Goal: Information Seeking & Learning: Learn about a topic

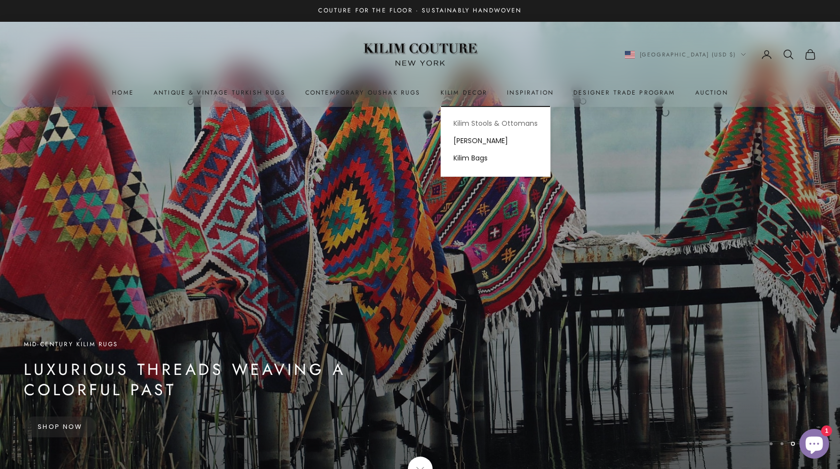
click at [470, 125] on link "Kilim Stools & Ottomans" at bounding box center [495, 123] width 109 height 17
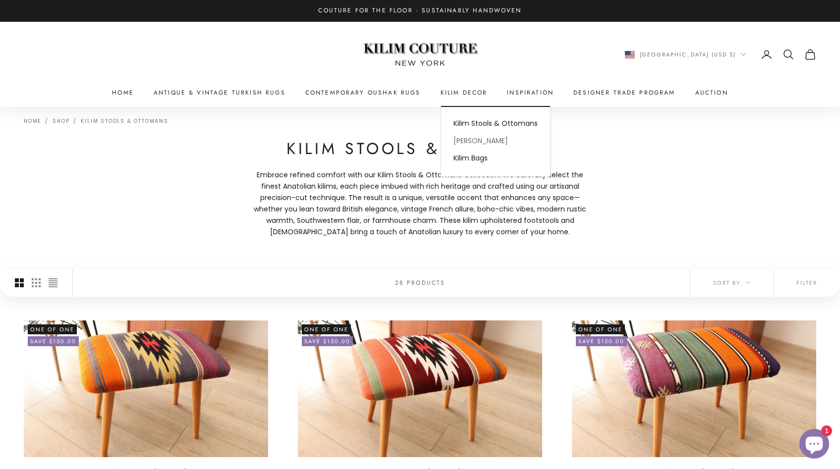
click at [475, 138] on link "[PERSON_NAME]" at bounding box center [495, 140] width 109 height 17
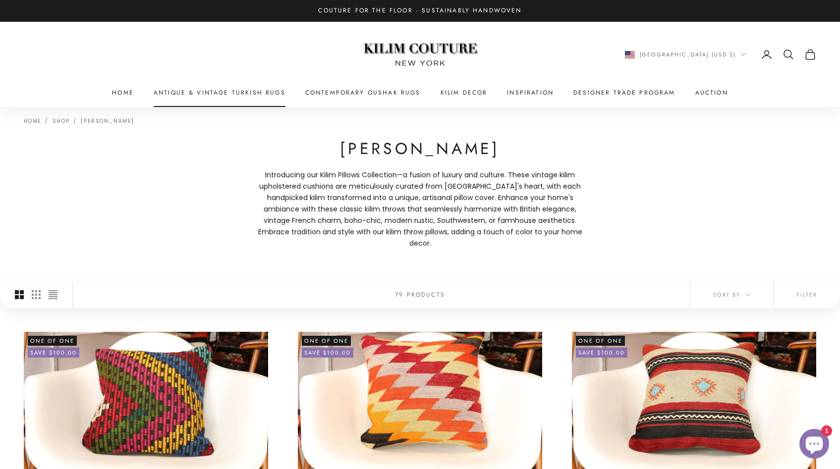
click at [249, 88] on link "Antique & Vintage Turkish Rugs" at bounding box center [220, 93] width 132 height 10
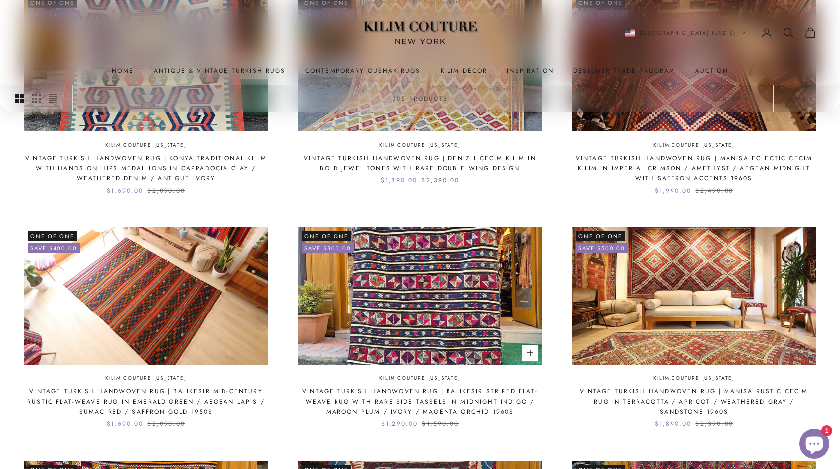
scroll to position [592, 0]
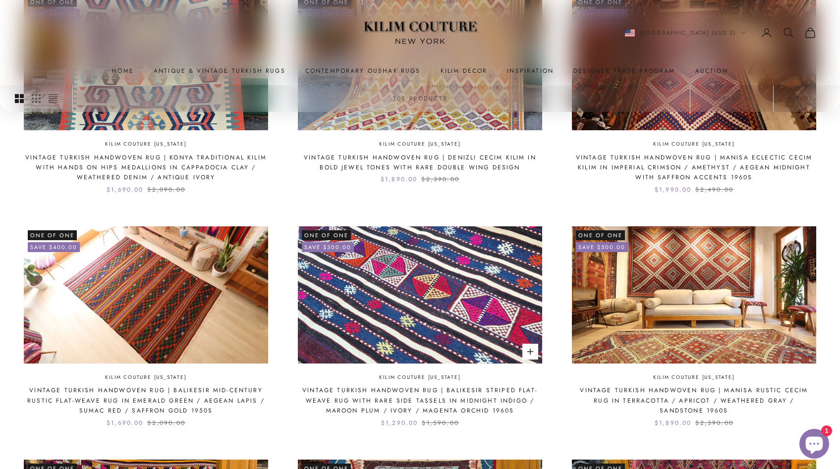
click at [429, 318] on img at bounding box center [420, 294] width 244 height 137
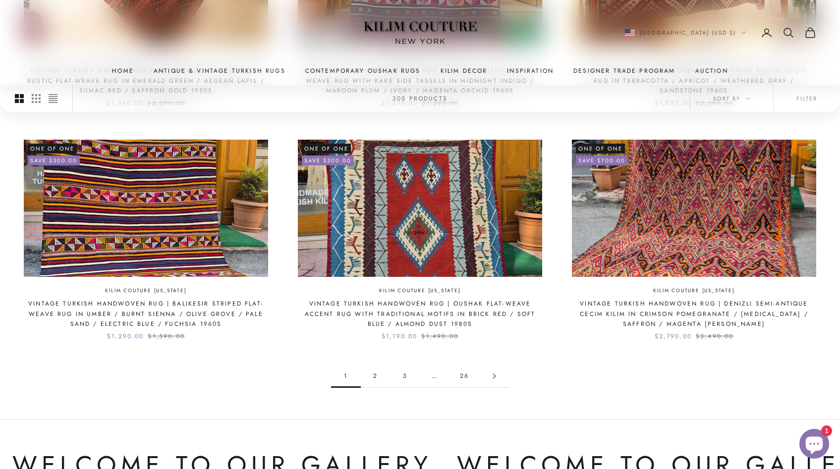
scroll to position [913, 0]
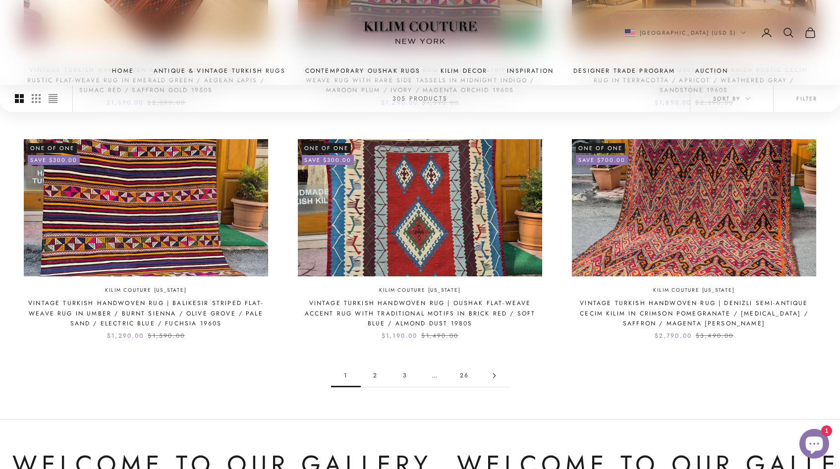
click at [374, 376] on link "2" at bounding box center [376, 376] width 30 height 22
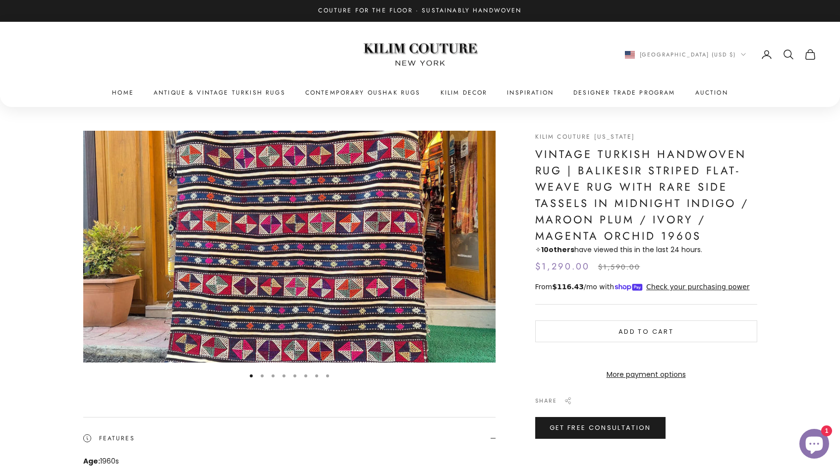
click at [263, 375] on button "Go to item 2" at bounding box center [262, 375] width 3 height 3
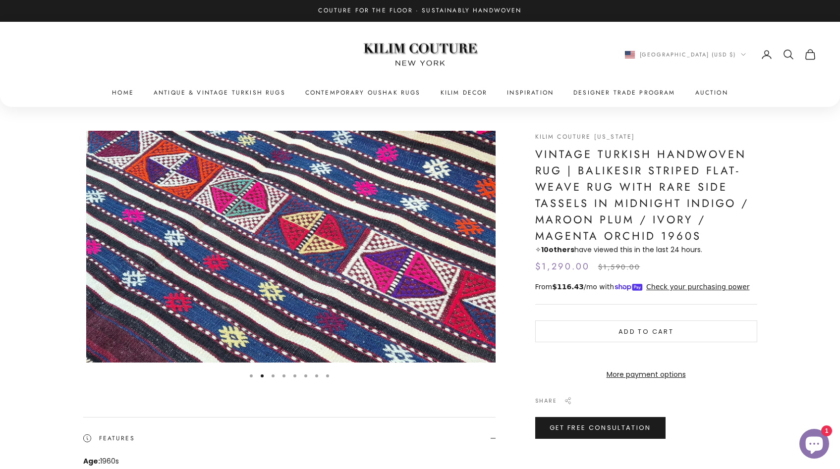
scroll to position [0, 424]
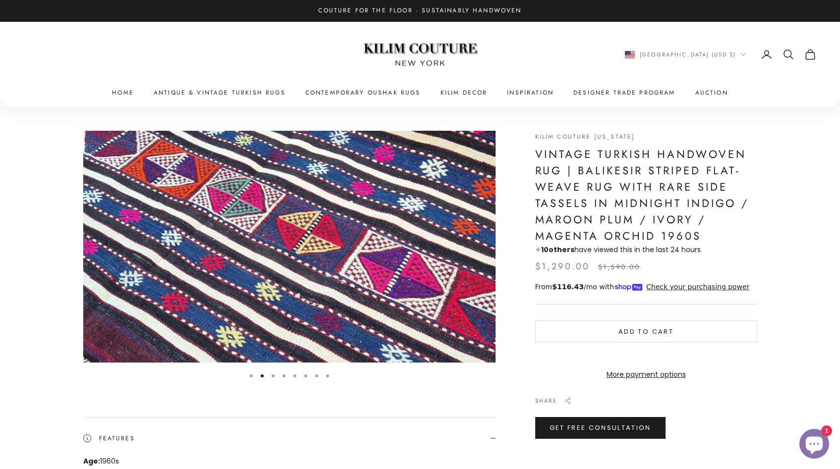
click at [271, 375] on button "Go to item 3" at bounding box center [272, 375] width 3 height 3
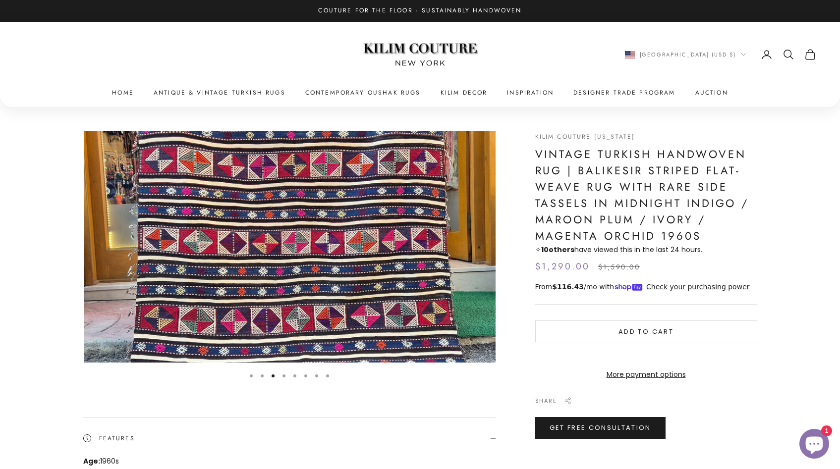
scroll to position [0, 848]
click at [285, 374] on button "Go to item 4" at bounding box center [283, 375] width 3 height 3
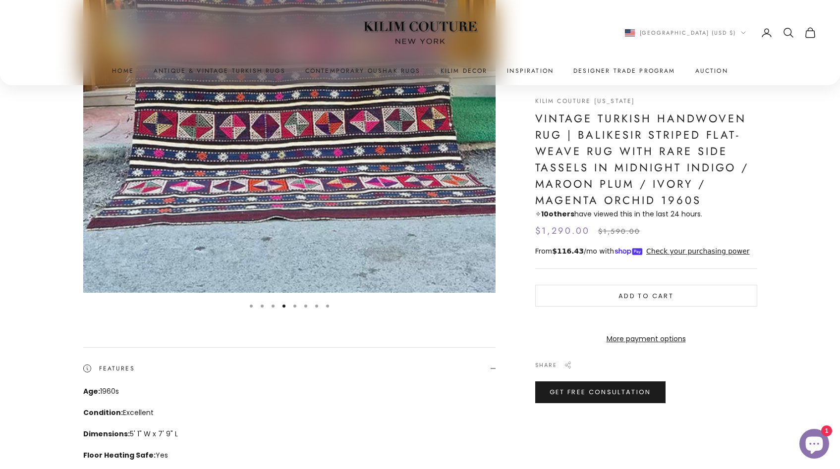
scroll to position [333, 0]
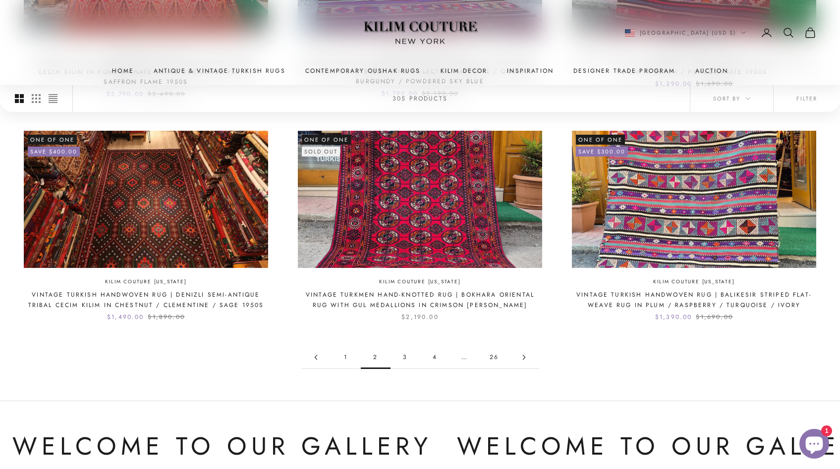
scroll to position [924, 0]
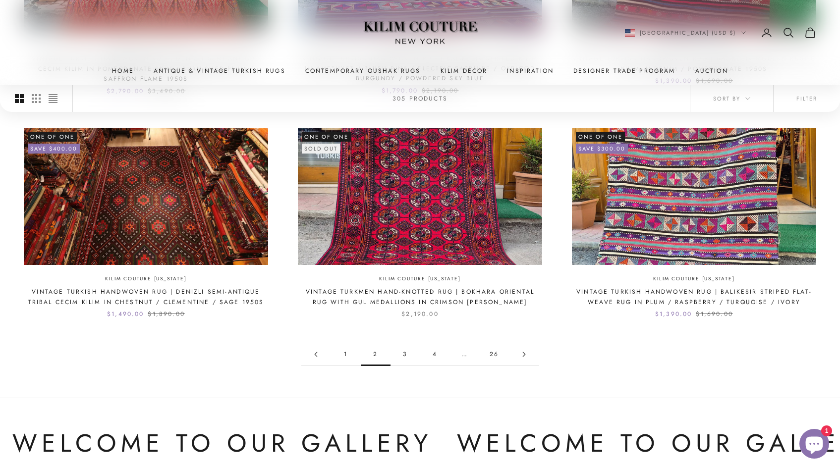
click at [402, 353] on link "3" at bounding box center [405, 354] width 30 height 22
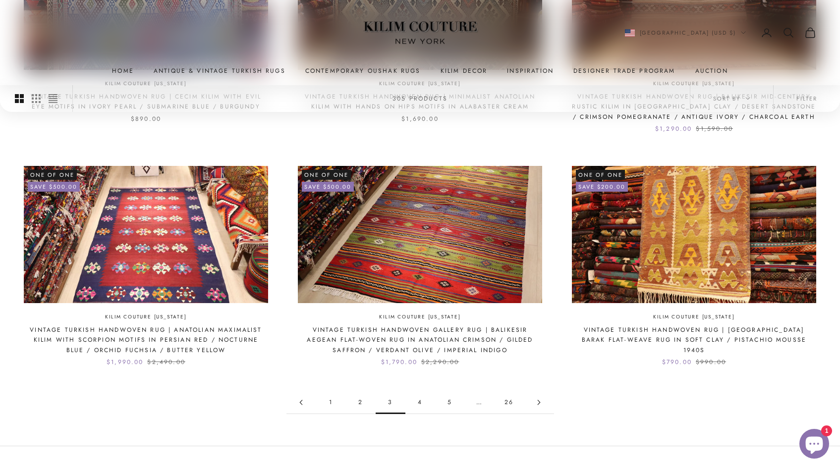
scroll to position [879, 0]
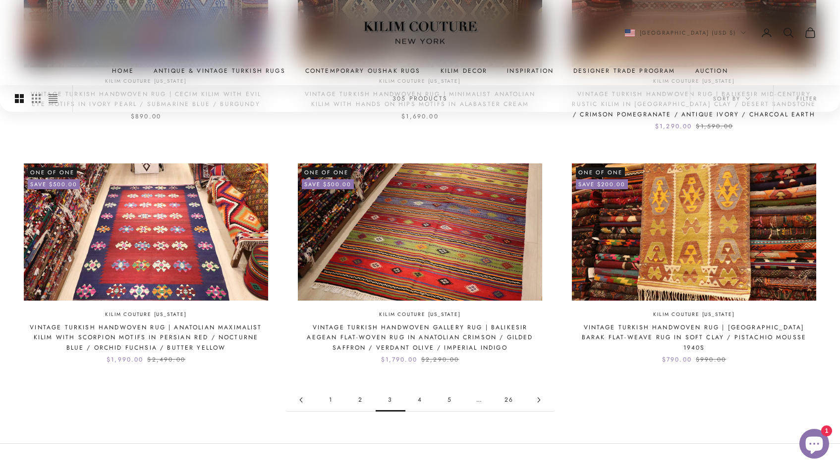
click at [421, 402] on link "4" at bounding box center [420, 400] width 30 height 22
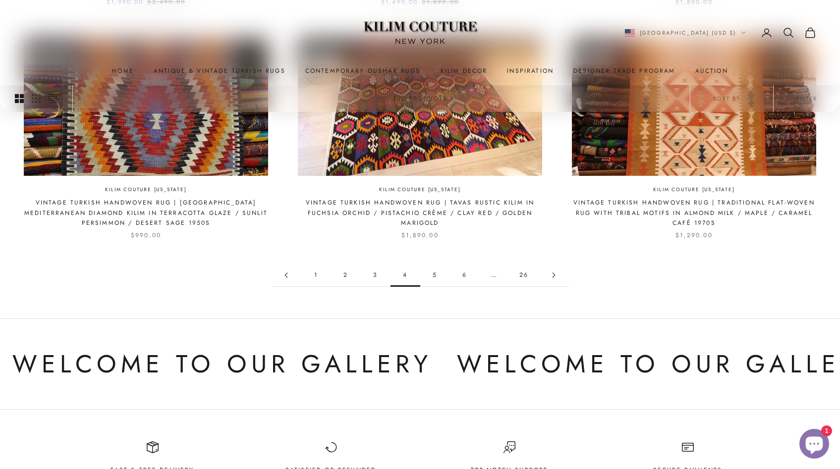
scroll to position [1018, 0]
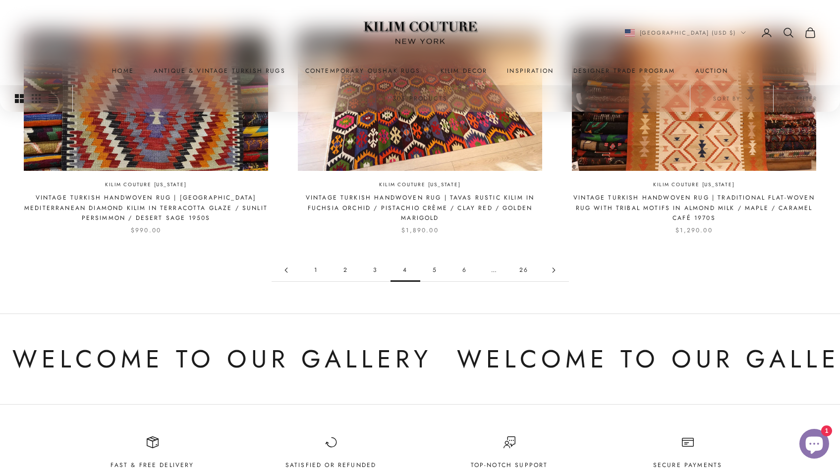
click at [435, 270] on link "5" at bounding box center [435, 270] width 30 height 22
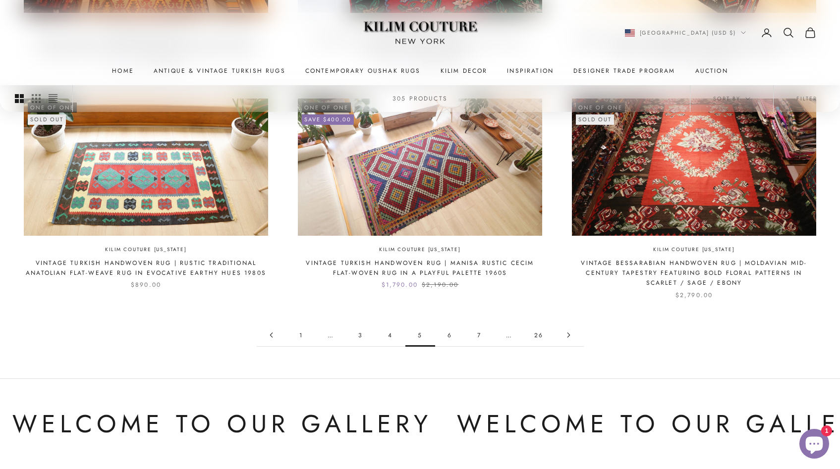
scroll to position [937, 0]
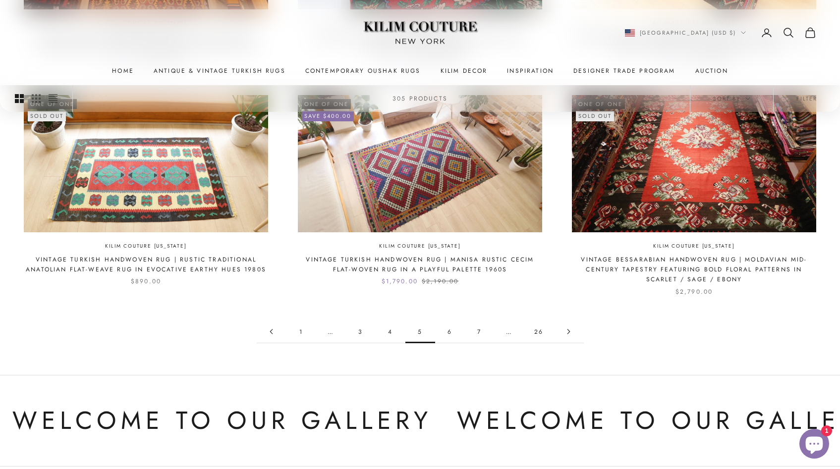
click at [450, 331] on link "6" at bounding box center [450, 331] width 30 height 22
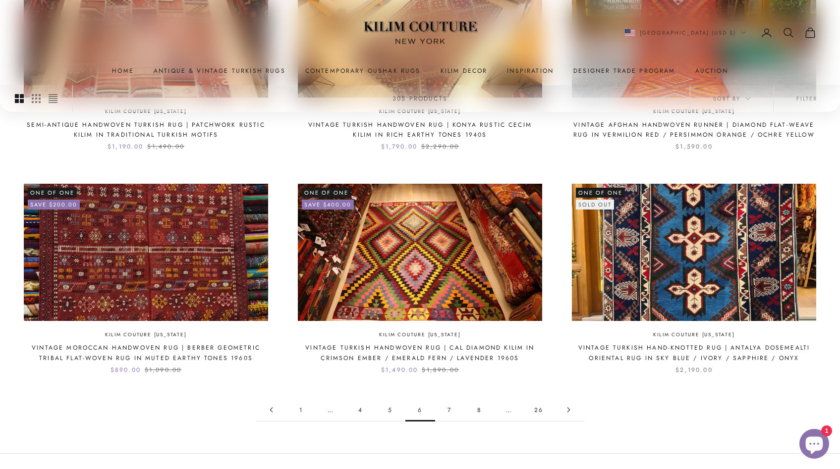
scroll to position [842, 0]
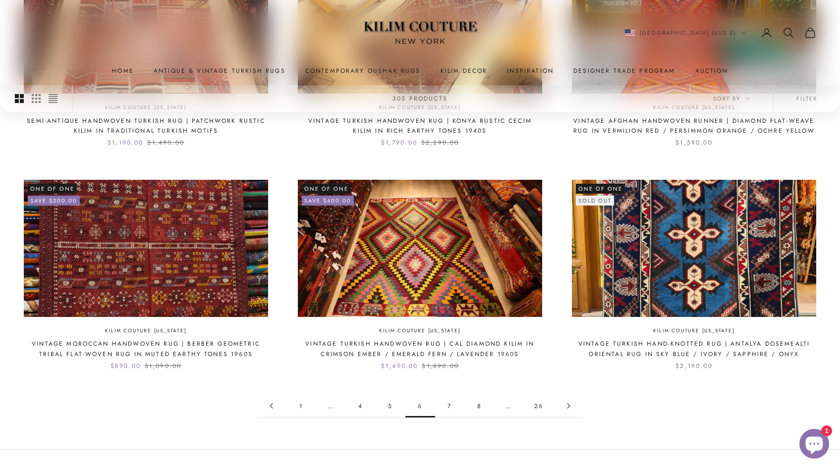
click at [450, 405] on link "7" at bounding box center [450, 406] width 30 height 22
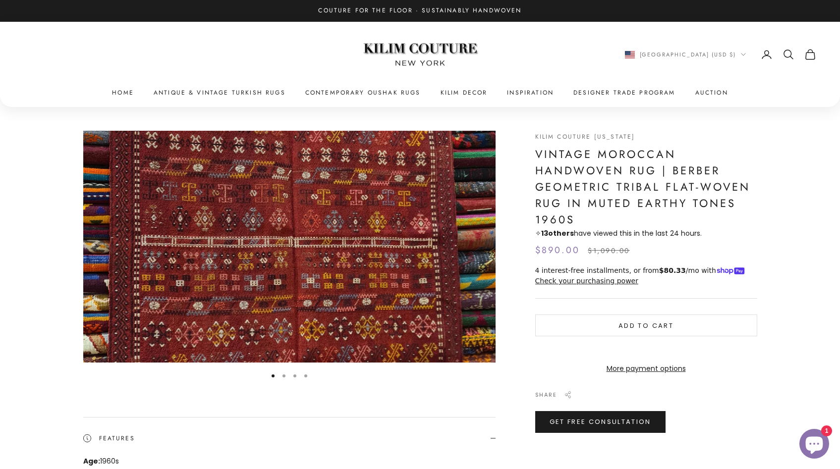
click at [285, 375] on button "Go to item 2" at bounding box center [283, 375] width 3 height 3
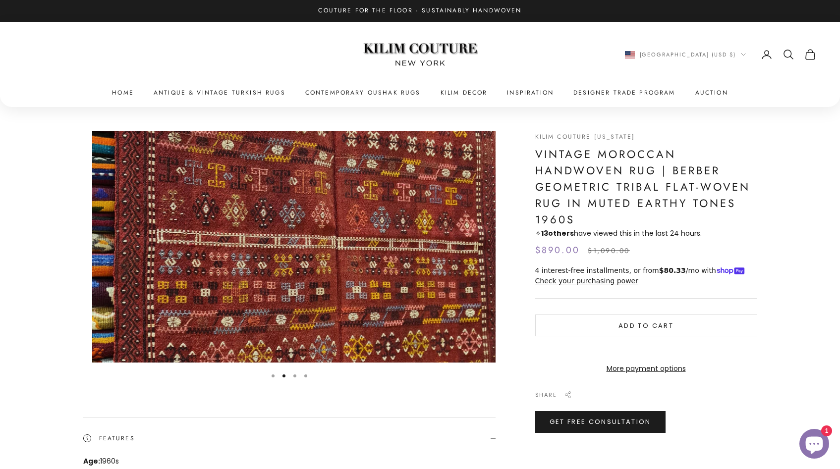
scroll to position [0, 424]
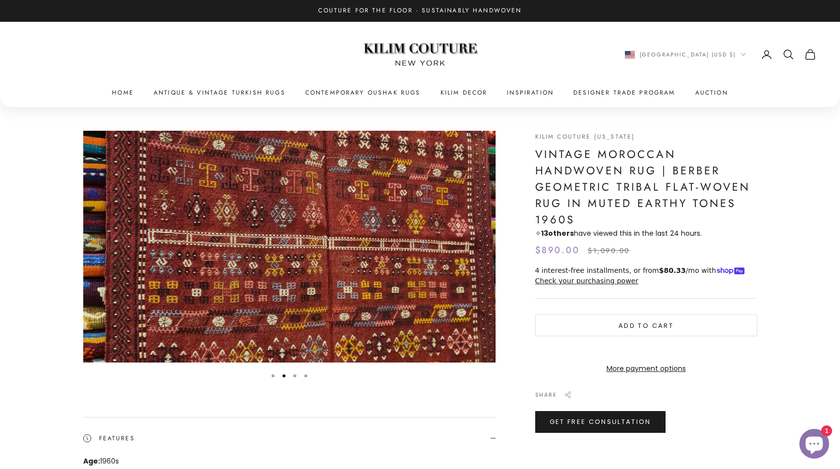
click at [294, 377] on button "Go to item 3" at bounding box center [294, 375] width 3 height 3
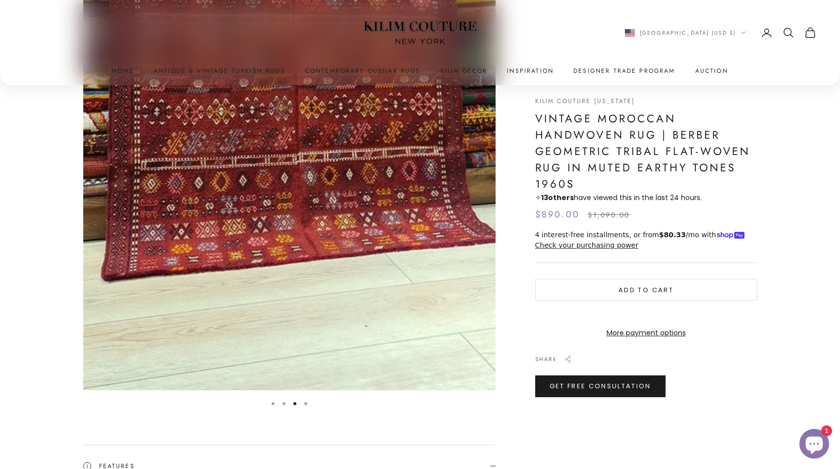
scroll to position [475, 0]
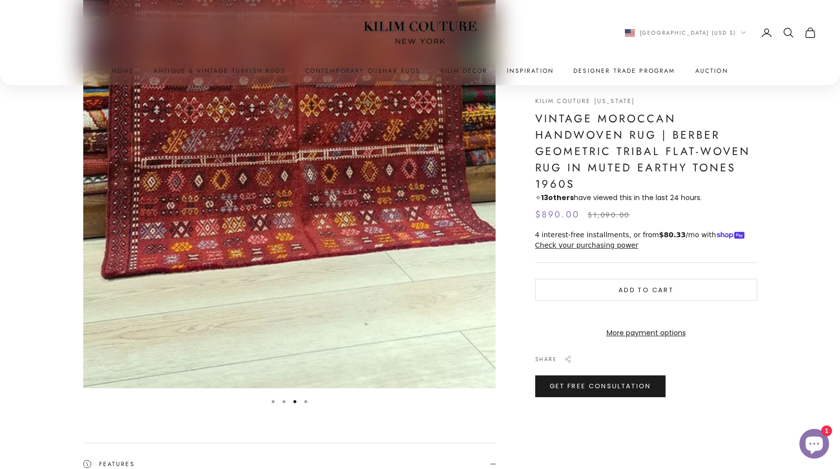
click at [306, 402] on button "Go to item 4" at bounding box center [305, 401] width 3 height 3
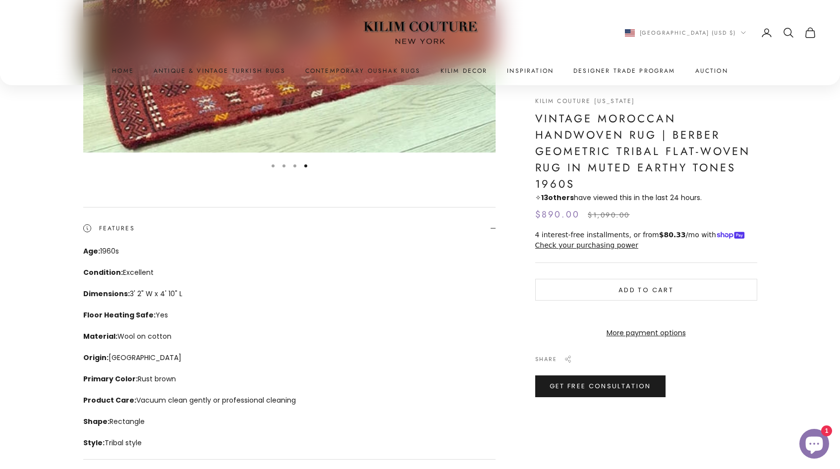
scroll to position [711, 0]
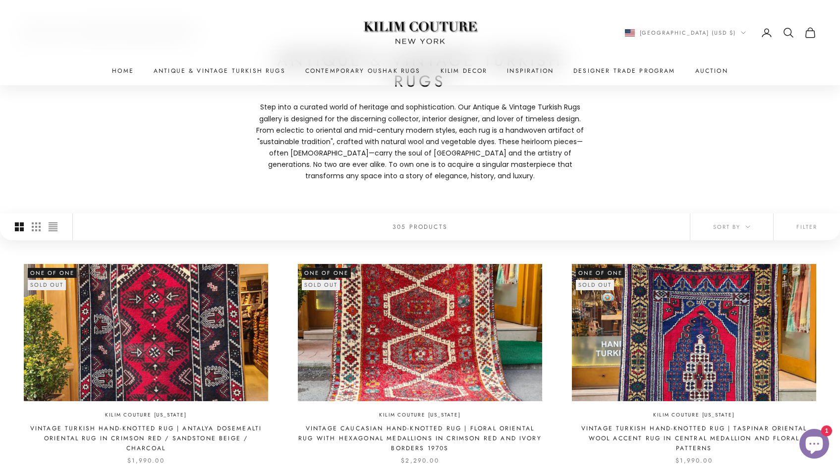
scroll to position [92, 0]
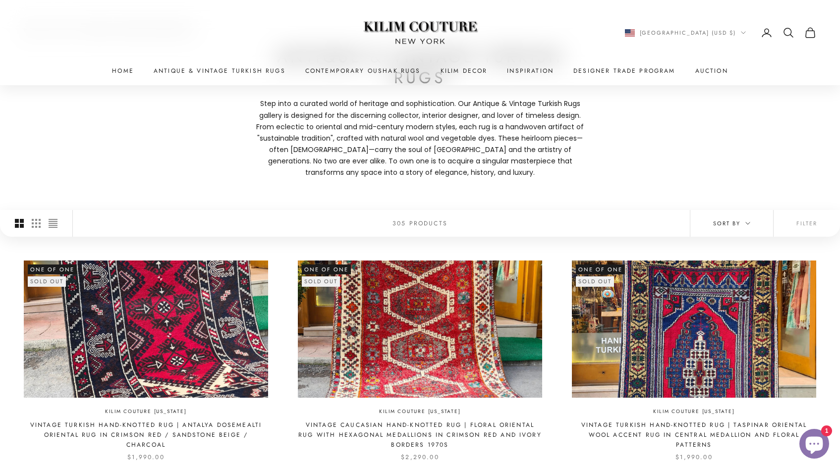
click at [752, 223] on button "Sort by" at bounding box center [731, 223] width 83 height 27
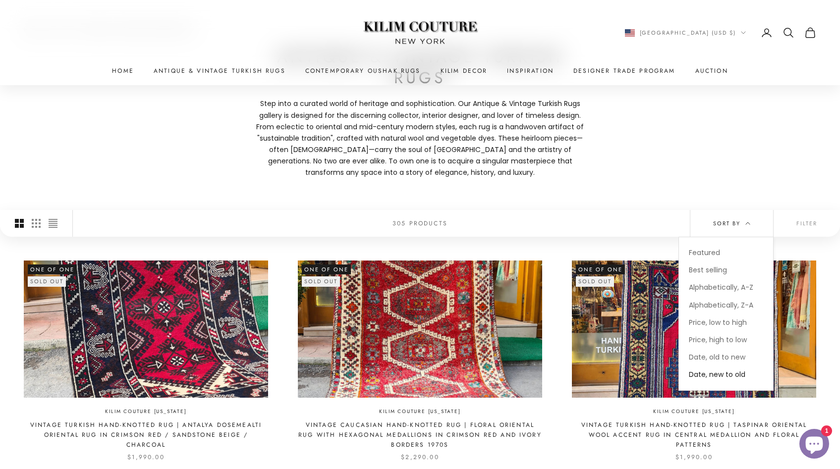
click at [752, 223] on button "Sort by" at bounding box center [731, 223] width 83 height 27
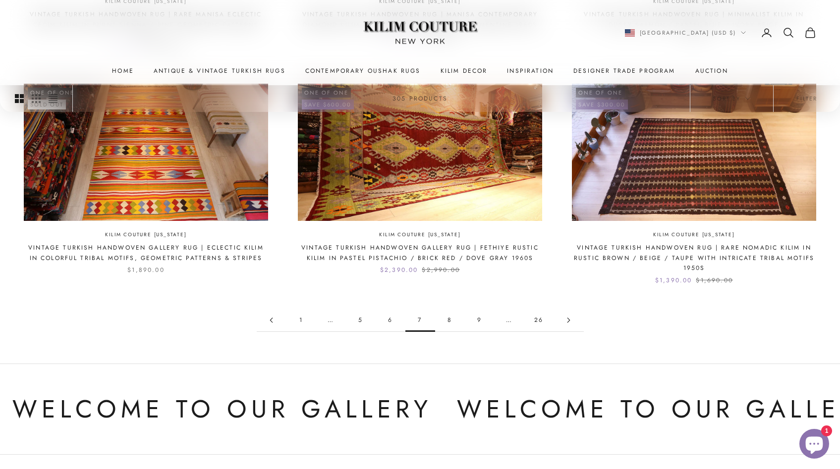
scroll to position [969, 0]
click at [449, 310] on link "8" at bounding box center [450, 320] width 30 height 22
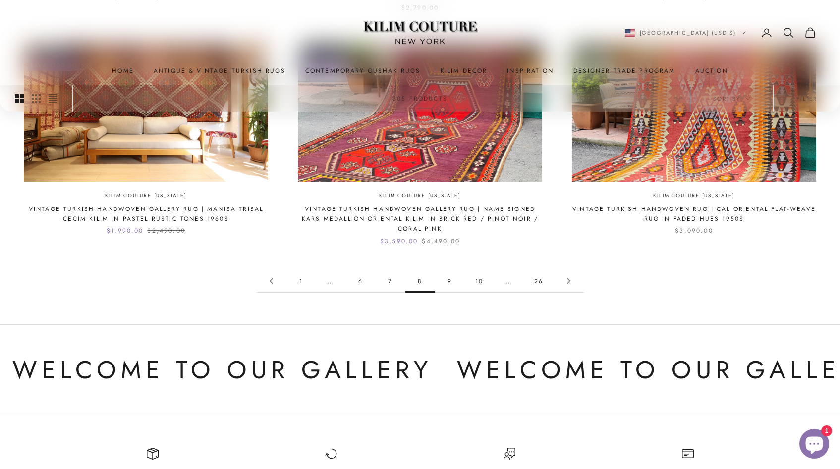
scroll to position [991, 0]
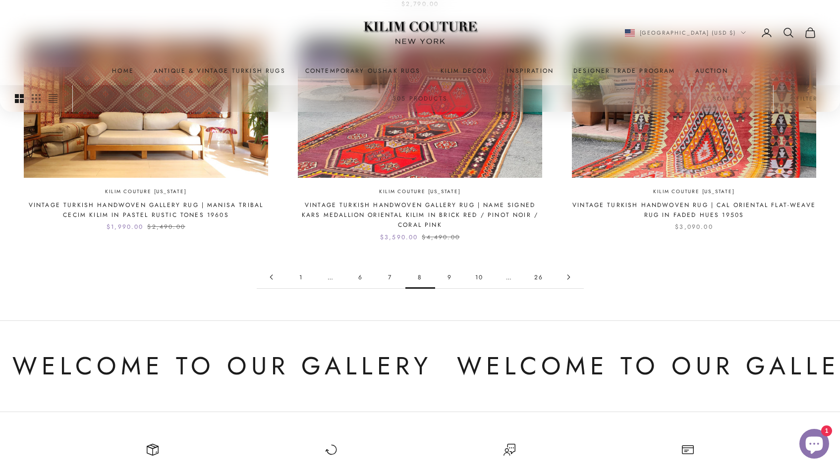
click at [450, 266] on link "9" at bounding box center [450, 277] width 30 height 22
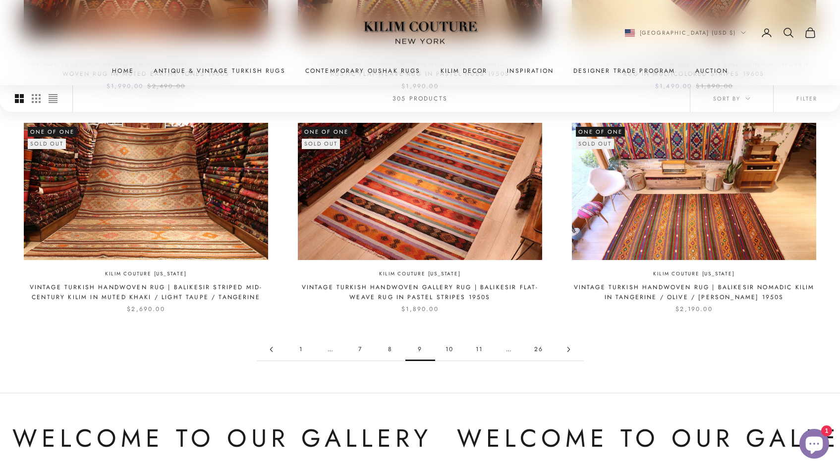
scroll to position [911, 0]
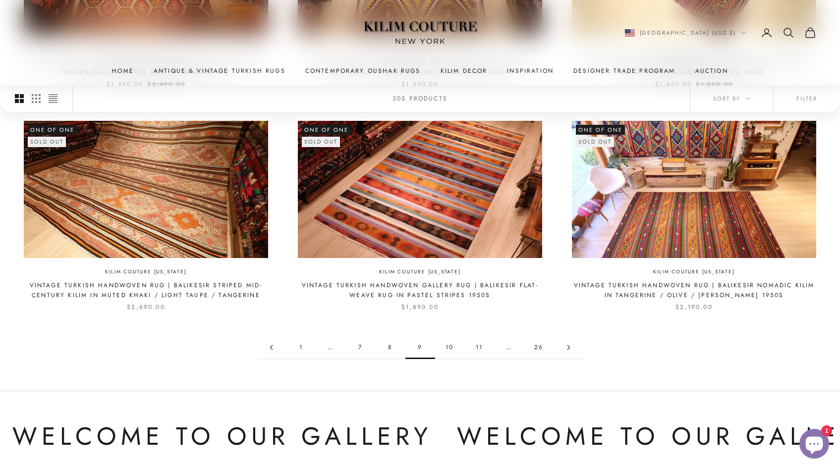
click at [148, 204] on img at bounding box center [146, 189] width 244 height 137
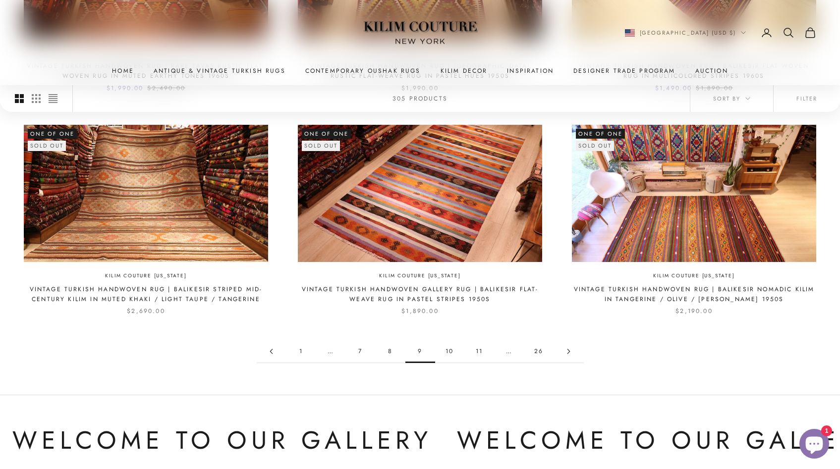
click at [447, 341] on link "10" at bounding box center [450, 351] width 30 height 22
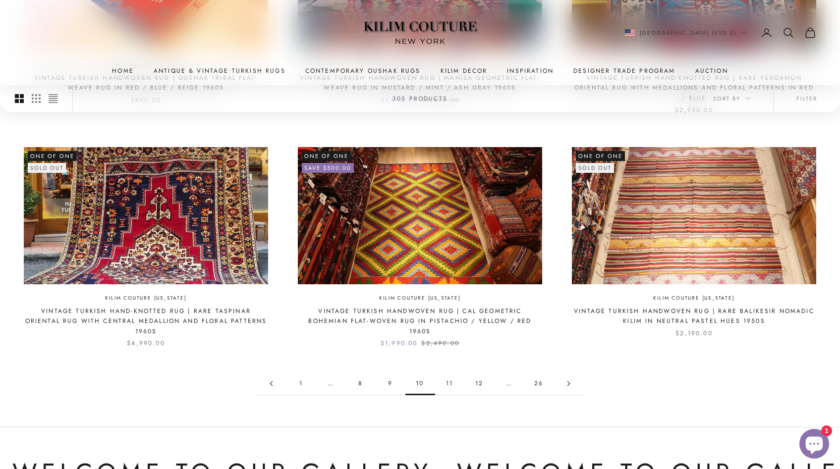
scroll to position [902, 0]
